Goal: Information Seeking & Learning: Learn about a topic

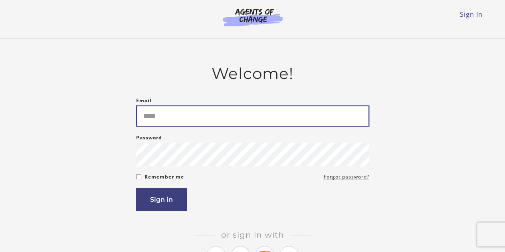
click at [215, 116] on input "Email" at bounding box center [252, 115] width 233 height 21
type input "**********"
click at [136, 188] on button "Sign in" at bounding box center [161, 199] width 51 height 23
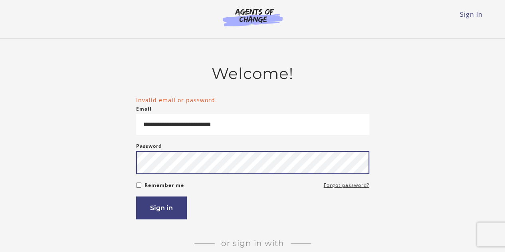
click at [136, 196] on button "Sign in" at bounding box center [161, 207] width 51 height 23
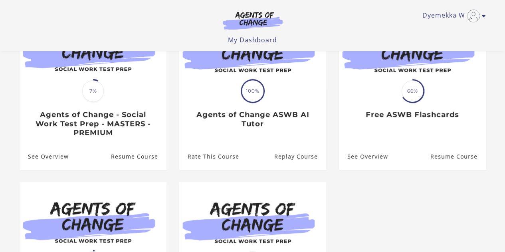
scroll to position [118, 0]
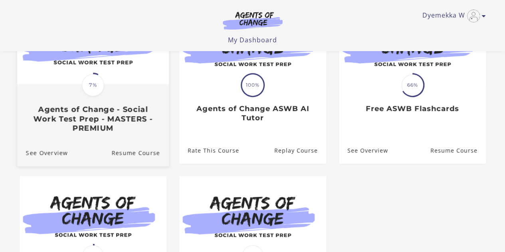
click at [126, 138] on link "Translation missing: en.liquid.partials.dashboard_course_card.progress_descript…" at bounding box center [93, 70] width 152 height 136
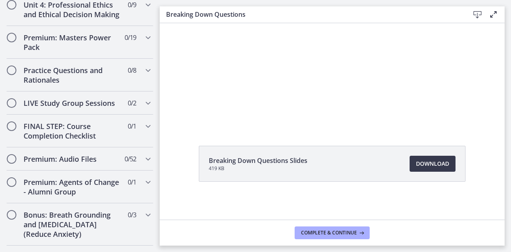
scroll to position [456, 0]
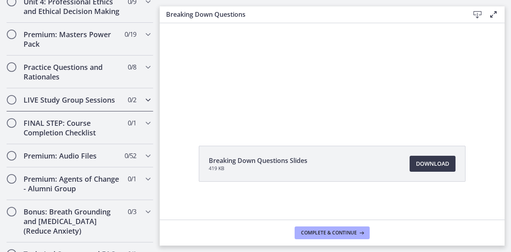
click at [47, 103] on h2 "LIVE Study Group Sessions" at bounding box center [72, 100] width 97 height 10
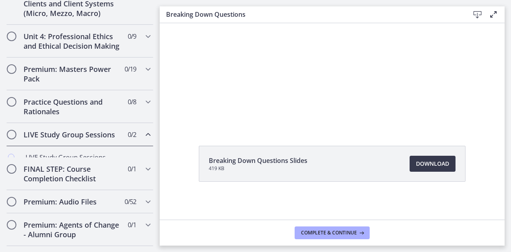
scroll to position [364, 0]
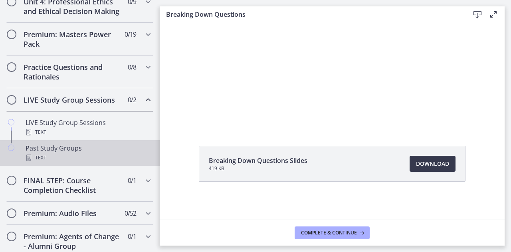
click at [40, 153] on div "Past Study Groups Text" at bounding box center [88, 152] width 124 height 19
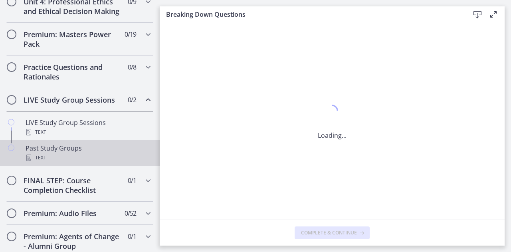
scroll to position [0, 0]
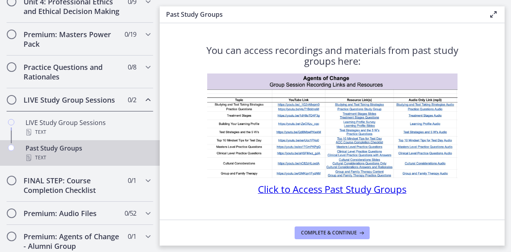
scroll to position [13, 0]
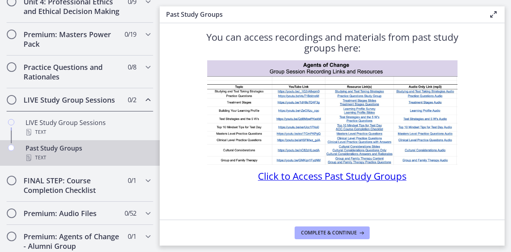
click at [357, 173] on span "Click to Access Past Study Groups" at bounding box center [332, 175] width 148 height 13
